Goal: Task Accomplishment & Management: Complete application form

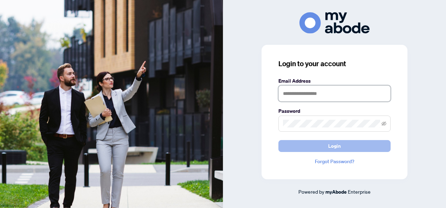
type input "**********"
click at [328, 144] on button "Login" at bounding box center [334, 146] width 112 height 12
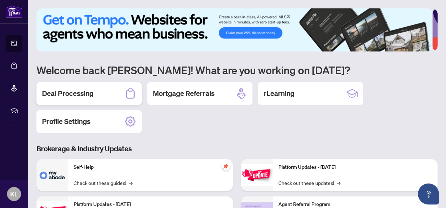
click at [63, 90] on h2 "Deal Processing" at bounding box center [68, 94] width 52 height 10
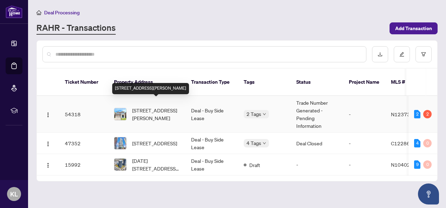
click at [152, 109] on span "[STREET_ADDRESS][PERSON_NAME]" at bounding box center [156, 114] width 48 height 15
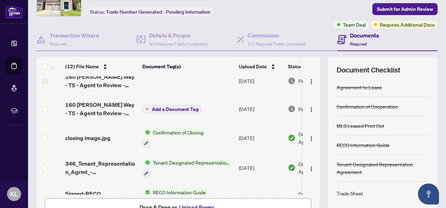
scroll to position [40, 0]
click at [171, 108] on span "Add a Document Tag" at bounding box center [175, 108] width 47 height 5
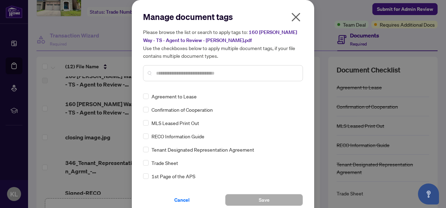
click at [292, 17] on icon "close" at bounding box center [295, 17] width 11 height 11
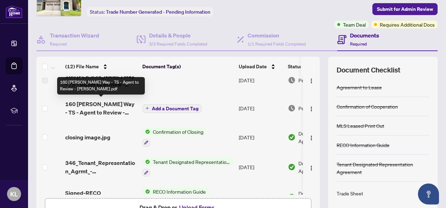
click at [94, 105] on span "160 [PERSON_NAME] Way - TS - Agent to Review - [PERSON_NAME].pdf" at bounding box center [101, 108] width 72 height 17
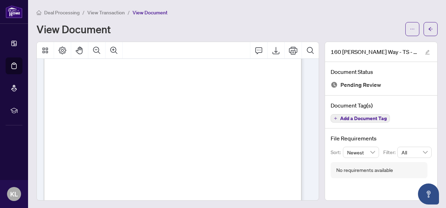
scroll to position [176, 0]
click at [272, 51] on icon "Export" at bounding box center [276, 50] width 8 height 8
click at [206, 105] on div "Page 1" at bounding box center [199, 83] width 310 height 400
click at [425, 51] on icon "edit" at bounding box center [427, 52] width 5 height 5
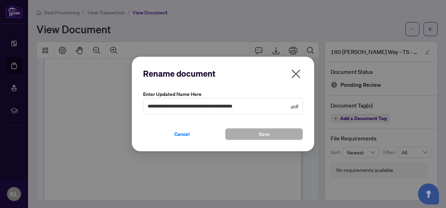
click at [294, 74] on icon "close" at bounding box center [295, 73] width 11 height 11
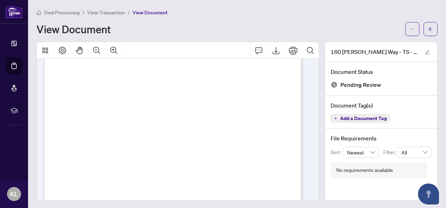
click at [209, 106] on div "Page 1" at bounding box center [199, 83] width 310 height 400
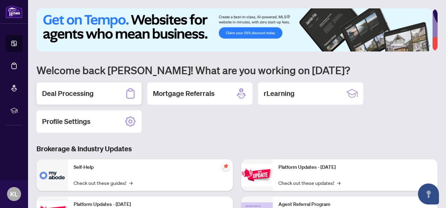
click at [73, 93] on h2 "Deal Processing" at bounding box center [68, 94] width 52 height 10
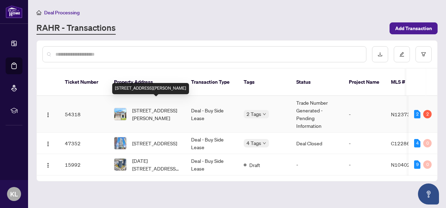
click at [159, 107] on span "[STREET_ADDRESS][PERSON_NAME]" at bounding box center [156, 114] width 48 height 15
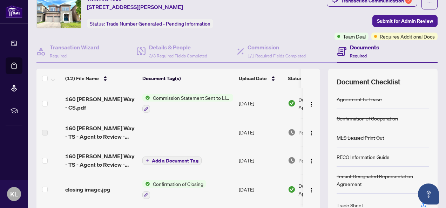
scroll to position [41, 0]
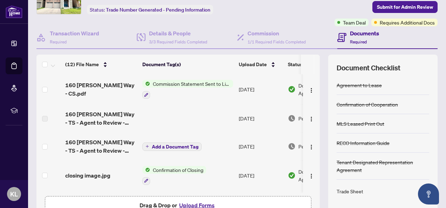
click at [148, 145] on icon "plus" at bounding box center [148, 147] width 4 height 4
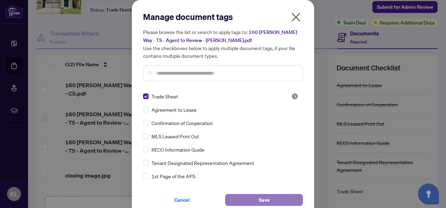
click at [250, 196] on button "Save" at bounding box center [264, 200] width 78 height 12
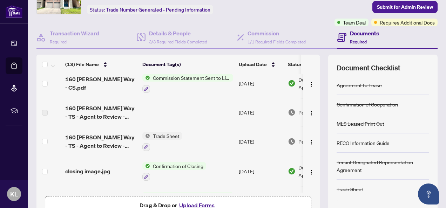
scroll to position [85, 0]
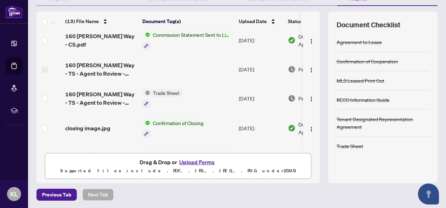
click at [193, 161] on button "Upload Forms" at bounding box center [197, 162] width 40 height 9
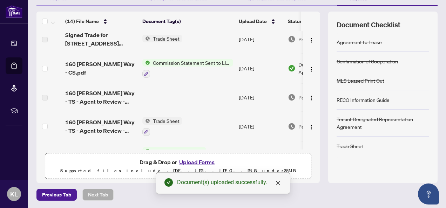
scroll to position [0, 0]
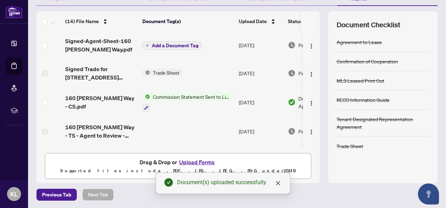
click at [162, 44] on span "Add a Document Tag" at bounding box center [175, 45] width 47 height 5
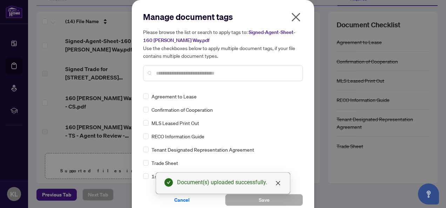
scroll to position [71, 0]
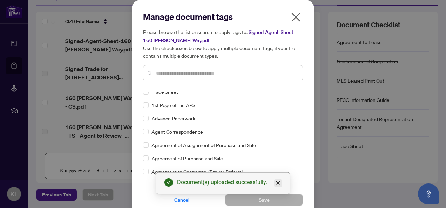
click at [277, 184] on icon "close" at bounding box center [278, 184] width 6 height 6
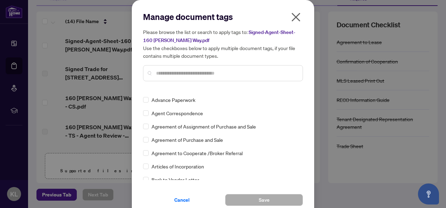
scroll to position [90, 0]
click at [165, 75] on input "text" at bounding box center [226, 73] width 141 height 8
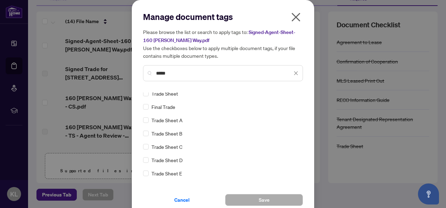
scroll to position [0, 0]
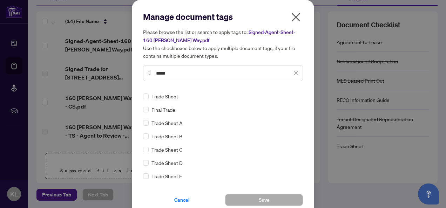
type input "*****"
click at [163, 97] on span "Trade Sheet" at bounding box center [164, 97] width 27 height 8
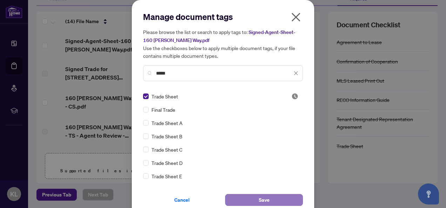
click at [254, 200] on button "Save" at bounding box center [264, 200] width 78 height 12
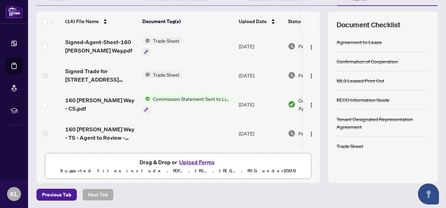
click at [164, 43] on span "Trade Sheet" at bounding box center [166, 41] width 32 height 8
click at [145, 50] on icon "button" at bounding box center [146, 52] width 4 height 4
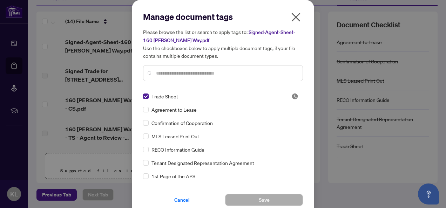
click at [294, 15] on icon "close" at bounding box center [295, 17] width 11 height 11
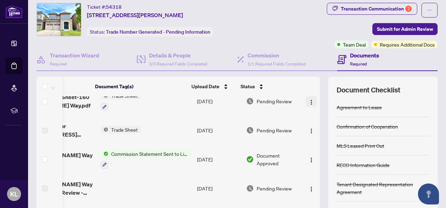
click at [309, 100] on img "button" at bounding box center [312, 103] width 6 height 6
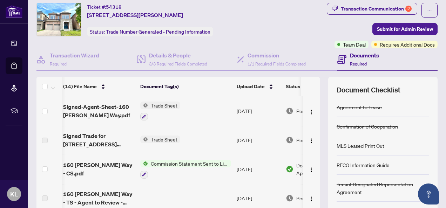
click at [206, 94] on th "Document Tag(s)" at bounding box center [185, 87] width 96 height 20
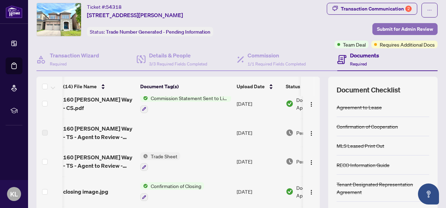
click at [388, 28] on span "Submit for Admin Review" at bounding box center [405, 28] width 56 height 11
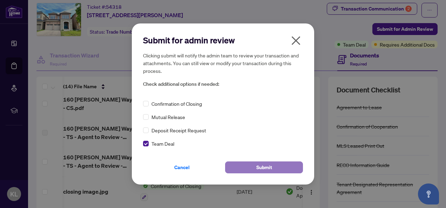
click at [256, 167] on span "Submit" at bounding box center [264, 167] width 16 height 11
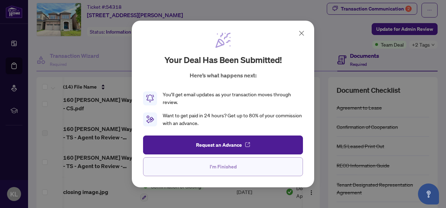
click at [237, 168] on button "I'm Finished" at bounding box center [223, 166] width 160 height 19
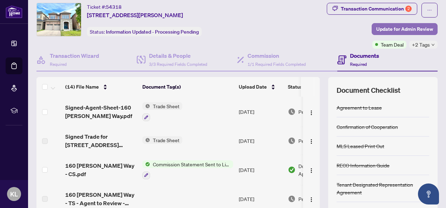
click at [383, 30] on span "Update for Admin Review" at bounding box center [404, 28] width 57 height 11
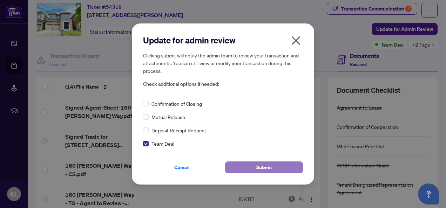
click at [251, 165] on button "Submit" at bounding box center [264, 168] width 78 height 12
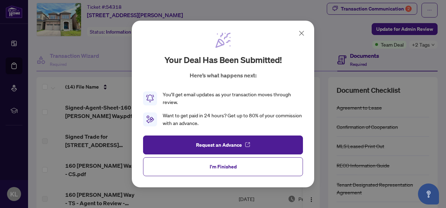
click at [301, 31] on icon at bounding box center [301, 33] width 8 height 8
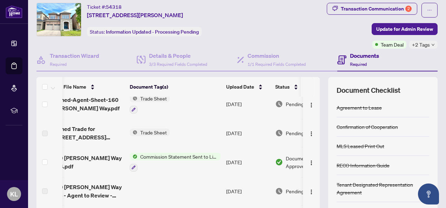
scroll to position [0, 13]
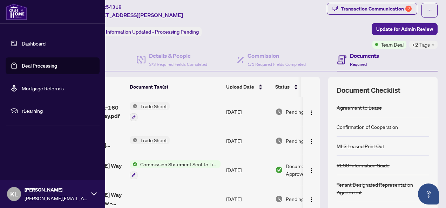
click at [15, 192] on span "KL" at bounding box center [14, 194] width 8 height 10
click at [29, 152] on span "Logout" at bounding box center [28, 152] width 16 height 11
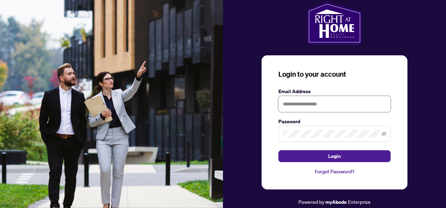
type input "**********"
